Goal: Information Seeking & Learning: Learn about a topic

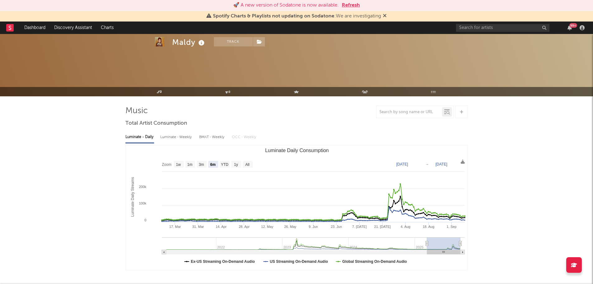
select select "6m"
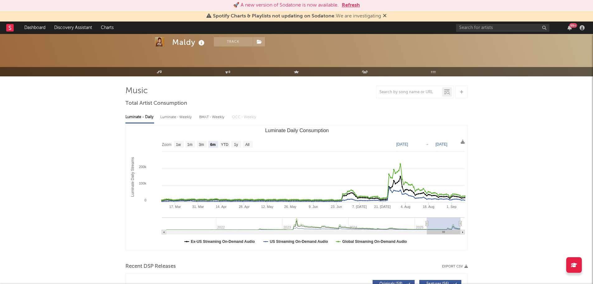
click at [351, 6] on button "Refresh" at bounding box center [351, 5] width 18 height 7
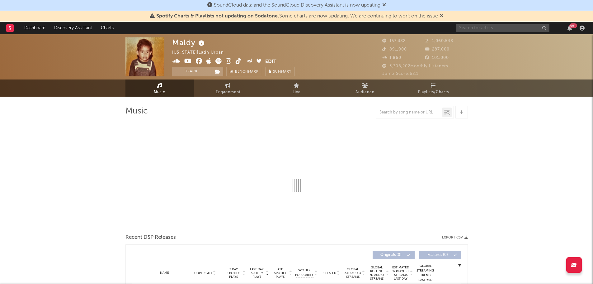
click at [477, 27] on input "text" at bounding box center [502, 28] width 93 height 8
select select "6m"
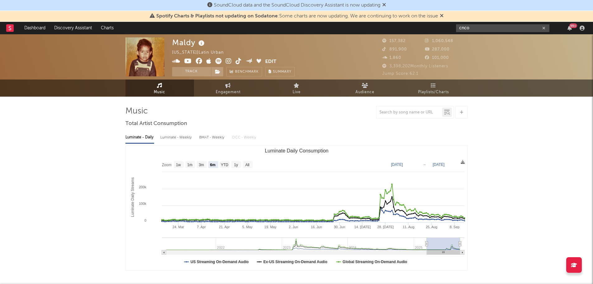
click at [474, 27] on input "cnco" at bounding box center [502, 28] width 93 height 8
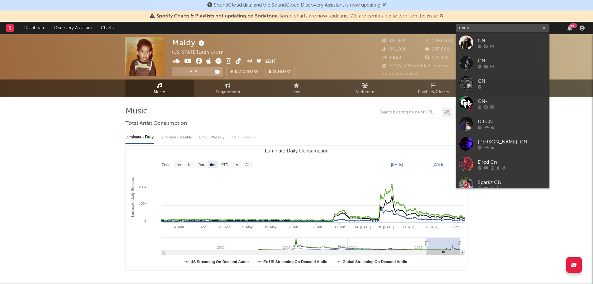
click at [482, 28] on input "cnco" at bounding box center [502, 28] width 93 height 8
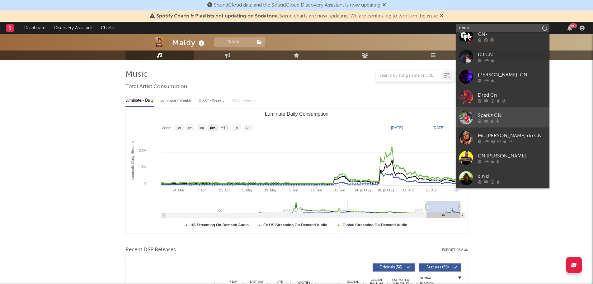
scroll to position [62, 0]
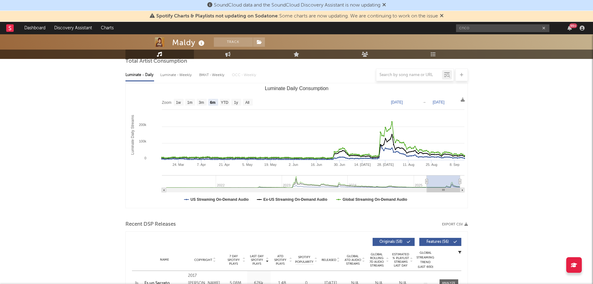
drag, startPoint x: 493, startPoint y: 25, endPoint x: 490, endPoint y: 28, distance: 4.2
click at [492, 26] on div "cnco 99 +" at bounding box center [521, 28] width 131 height 12
click at [490, 28] on input "cnco" at bounding box center [502, 28] width 93 height 8
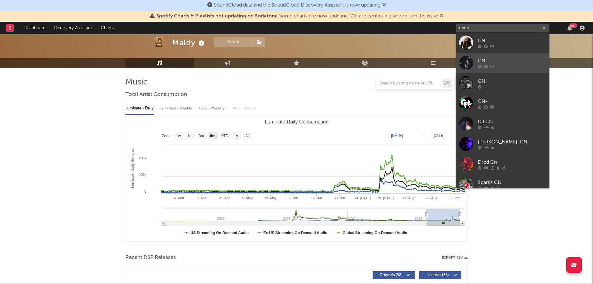
scroll to position [0, 0]
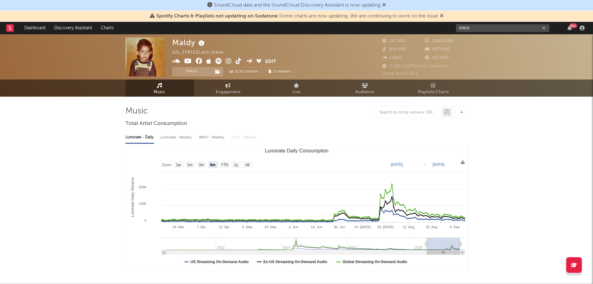
click at [472, 28] on input "cnco" at bounding box center [502, 28] width 93 height 8
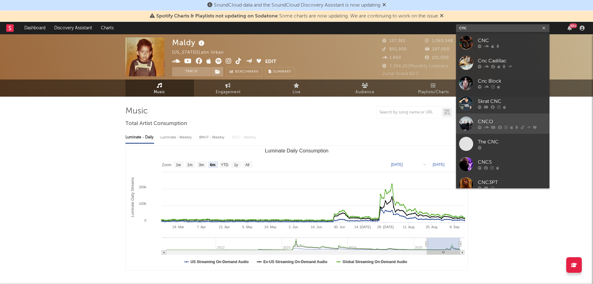
type input "cnc"
click at [482, 120] on div "CNCO" at bounding box center [512, 121] width 69 height 7
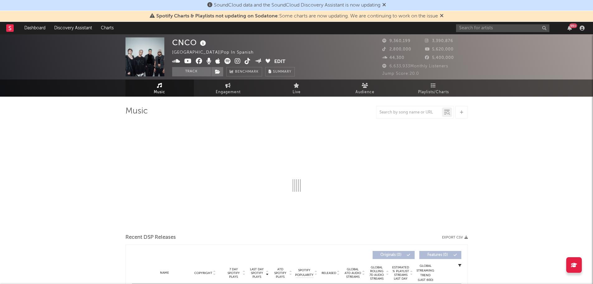
select select "6m"
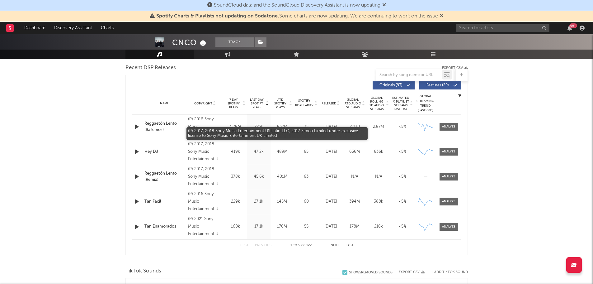
scroll to position [218, 0]
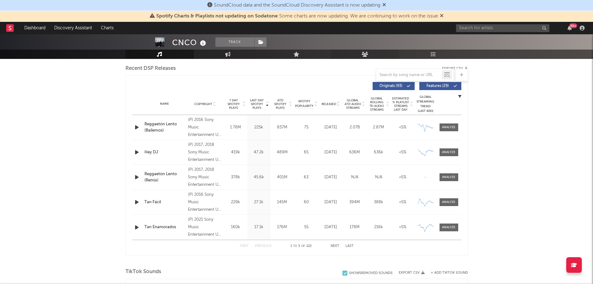
drag, startPoint x: 365, startPoint y: 47, endPoint x: 362, endPoint y: 57, distance: 10.5
click at [362, 55] on div "CNCO Track [GEOGRAPHIC_DATA] | Pop in Spanish Edit Track Benchmark Summary 9,36…" at bounding box center [296, 28] width 593 height 62
click at [362, 55] on icon at bounding box center [365, 54] width 7 height 5
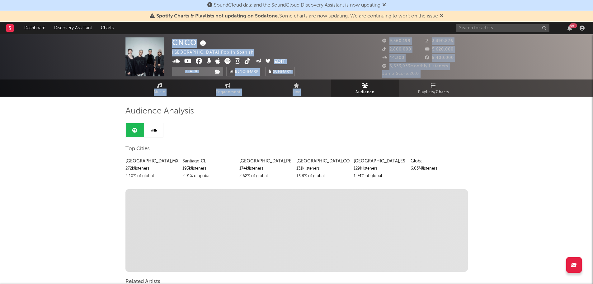
click at [365, 92] on span "Audience" at bounding box center [365, 91] width 19 height 7
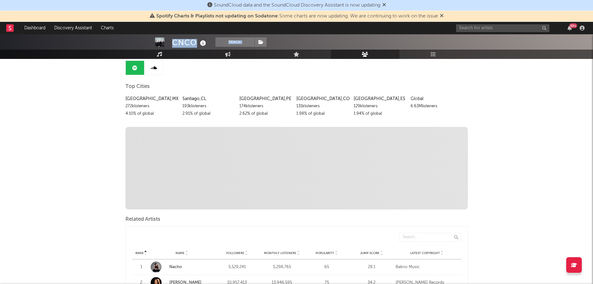
scroll to position [31, 0]
